Goal: Task Accomplishment & Management: Manage account settings

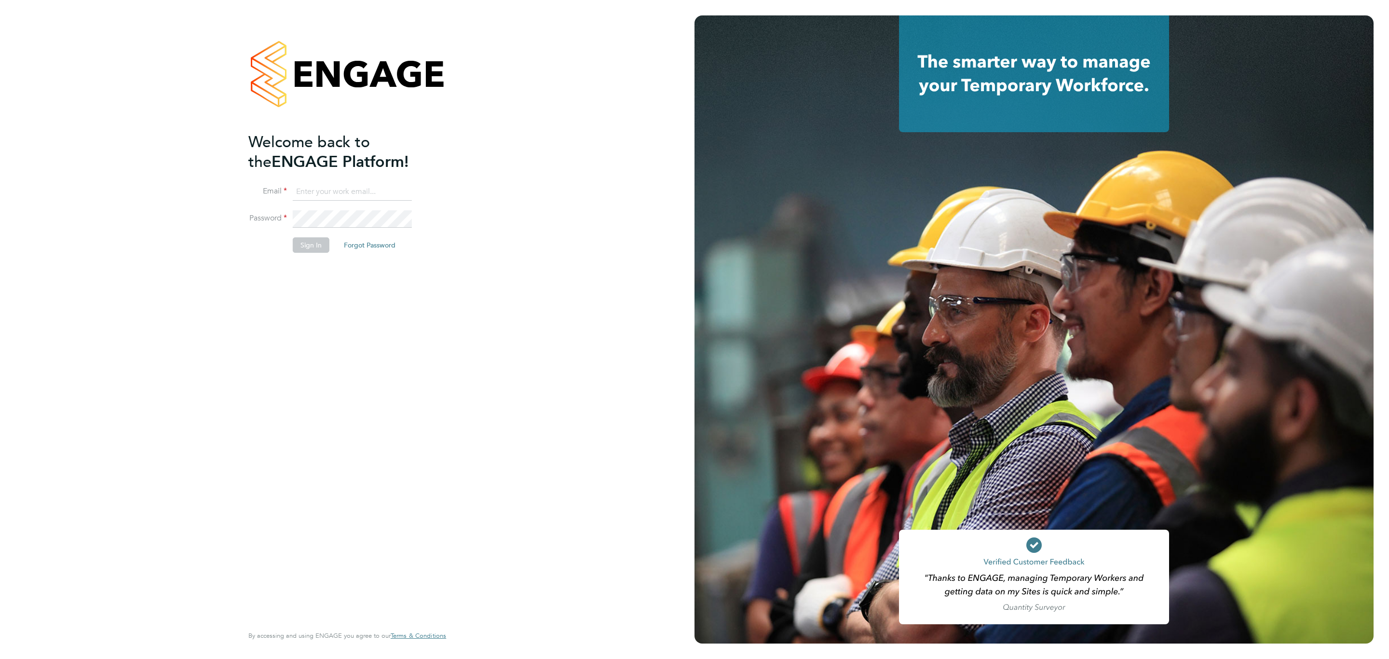
type input "pledingham@psrsolutions.co.uk"
click at [311, 242] on button "Sign In" at bounding box center [311, 244] width 37 height 15
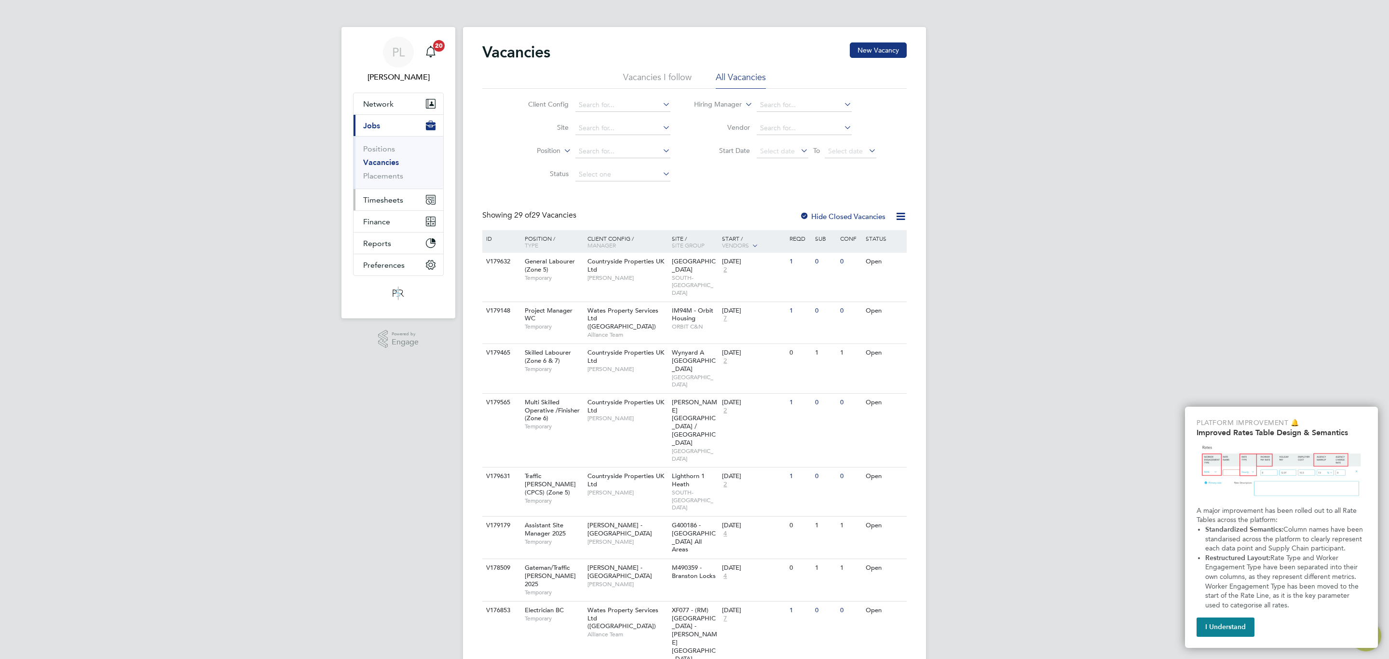
click at [391, 193] on button "Timesheets" at bounding box center [399, 199] width 90 height 21
click at [387, 168] on link "Timesheets" at bounding box center [383, 170] width 40 height 9
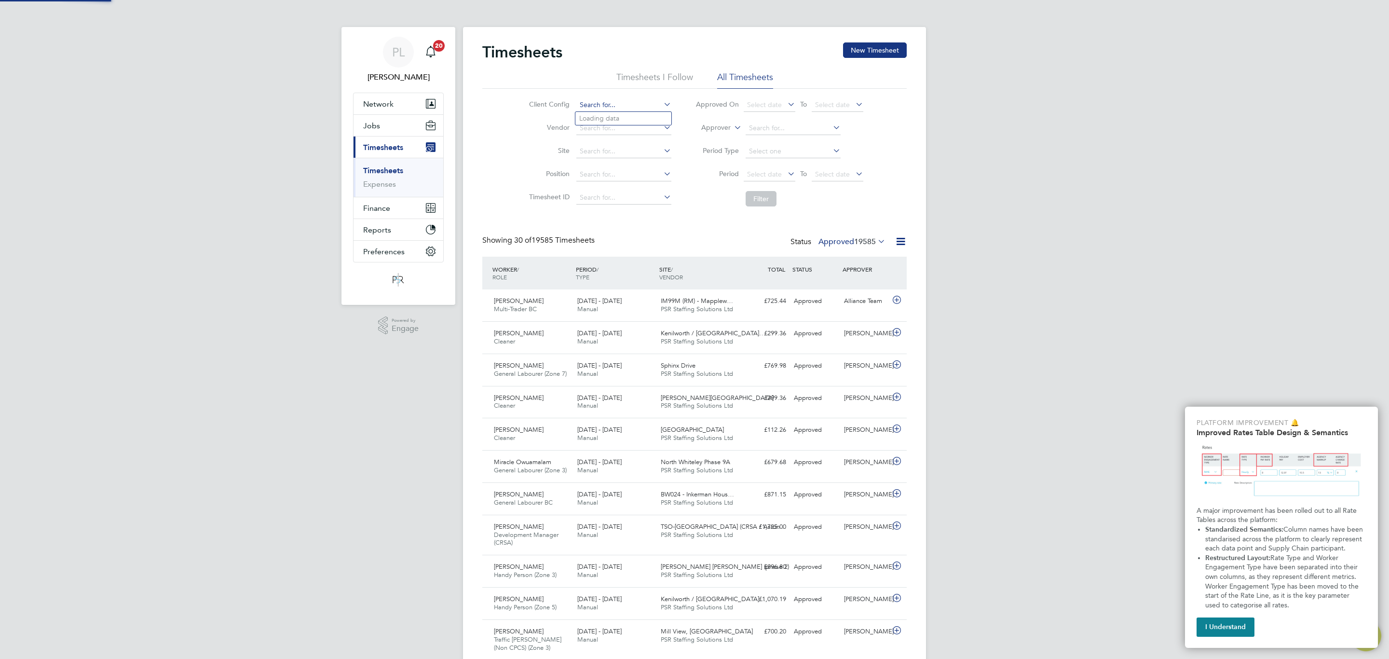
click at [596, 108] on input at bounding box center [624, 105] width 95 height 14
type input "TSO-[GEOGRAPHIC_DATA]"
click at [761, 195] on button "Filter" at bounding box center [761, 198] width 31 height 15
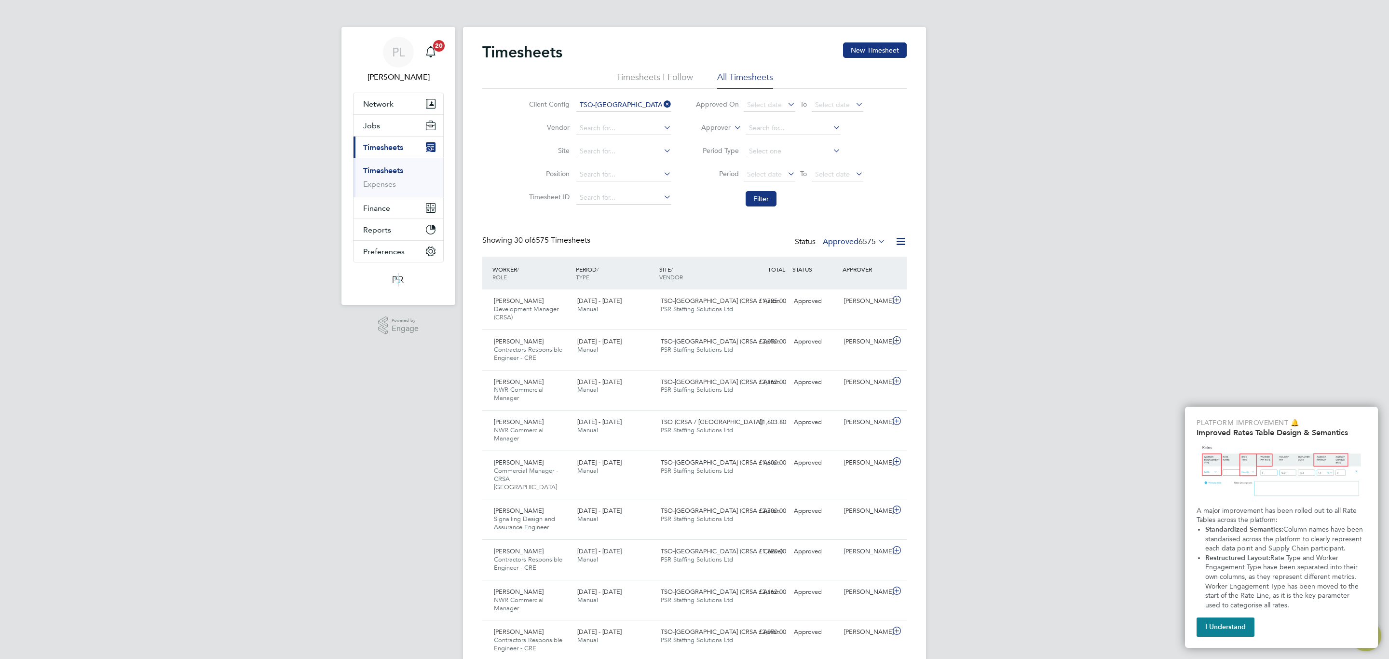
click at [853, 247] on div "Status Approved 6575" at bounding box center [841, 242] width 93 height 14
click at [837, 240] on label "Approved 6575" at bounding box center [854, 242] width 63 height 10
click at [834, 285] on li "Submitted" at bounding box center [841, 287] width 44 height 14
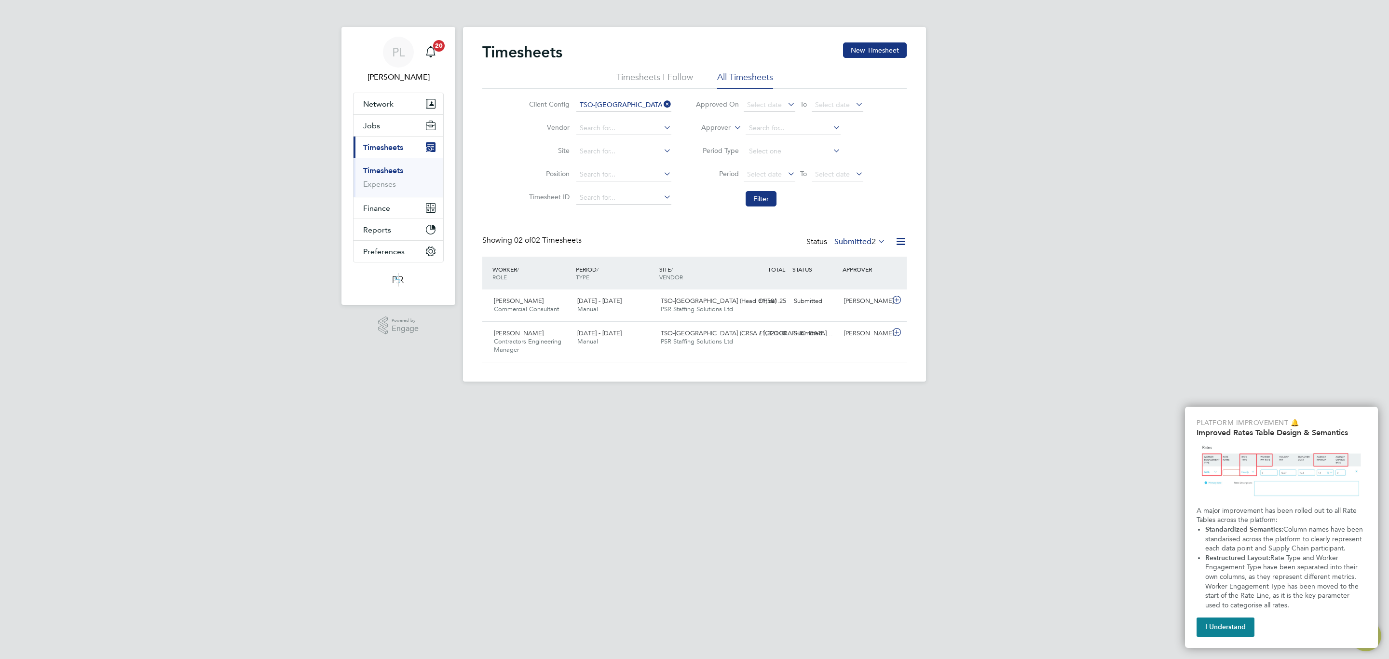
click at [844, 238] on label "Submitted 2" at bounding box center [860, 242] width 51 height 10
click at [302, 357] on div "PL [PERSON_NAME] Notifications 20 Applications: Network Team Members Businesses…" at bounding box center [694, 198] width 1389 height 397
